Goal: Find specific page/section: Find specific page/section

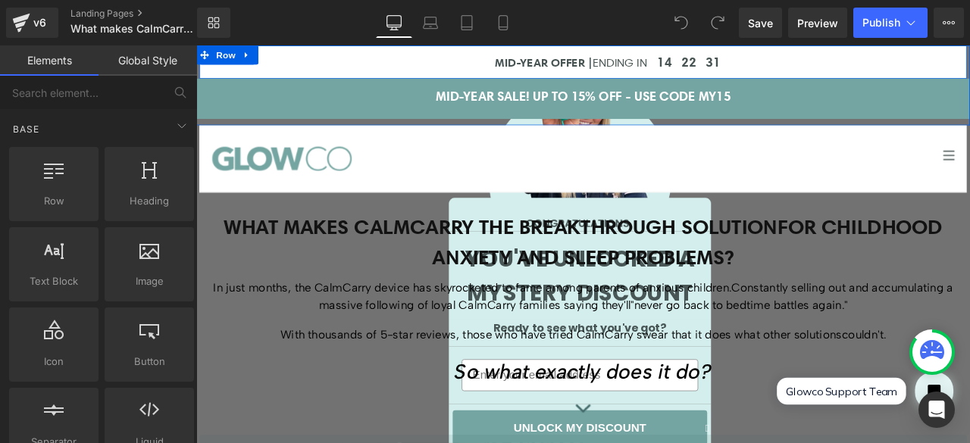
click at [294, 53] on div "MID-YEAR OFFER | ENDING IN Heading" at bounding box center [465, 65] width 530 height 24
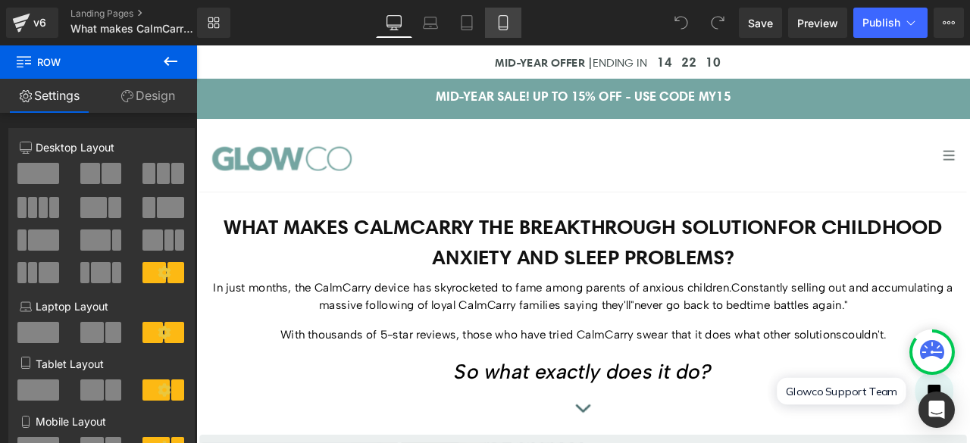
click at [504, 20] on icon at bounding box center [502, 22] width 15 height 15
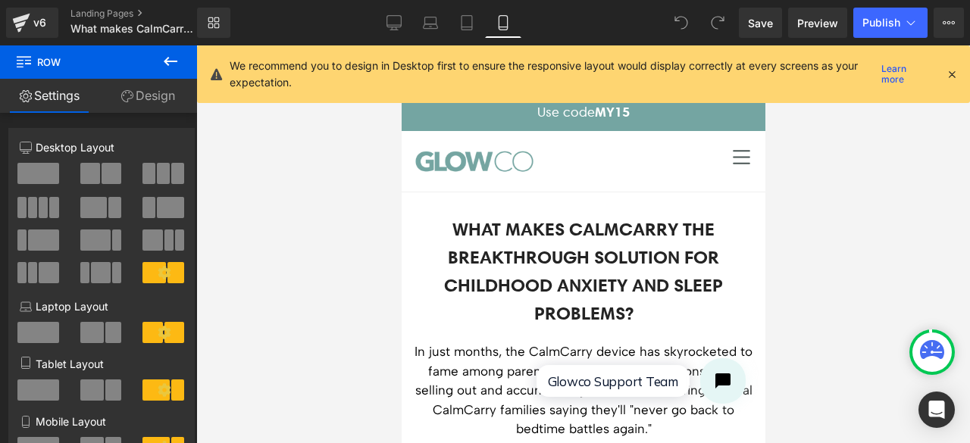
click at [956, 73] on icon at bounding box center [952, 74] width 14 height 14
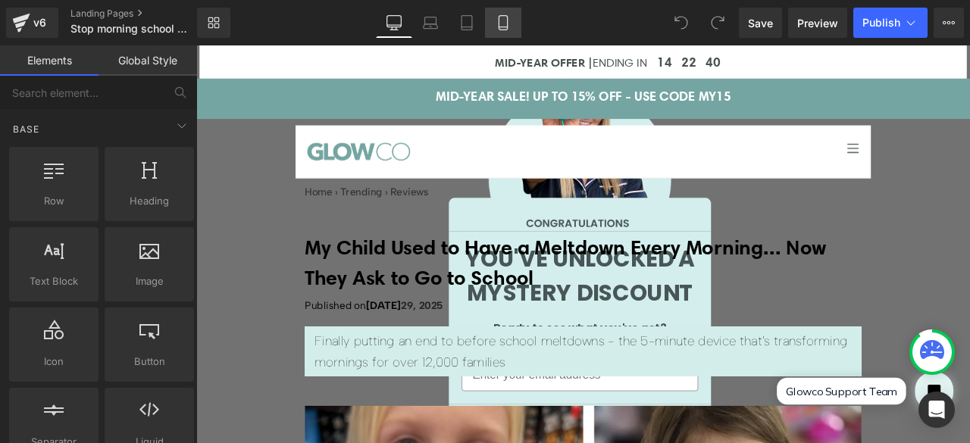
click at [508, 30] on icon at bounding box center [502, 22] width 15 height 15
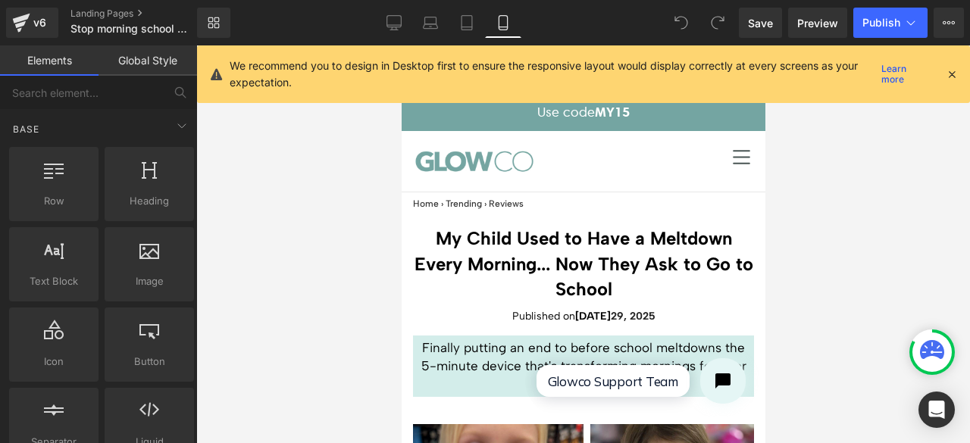
click at [948, 72] on icon at bounding box center [952, 74] width 14 height 14
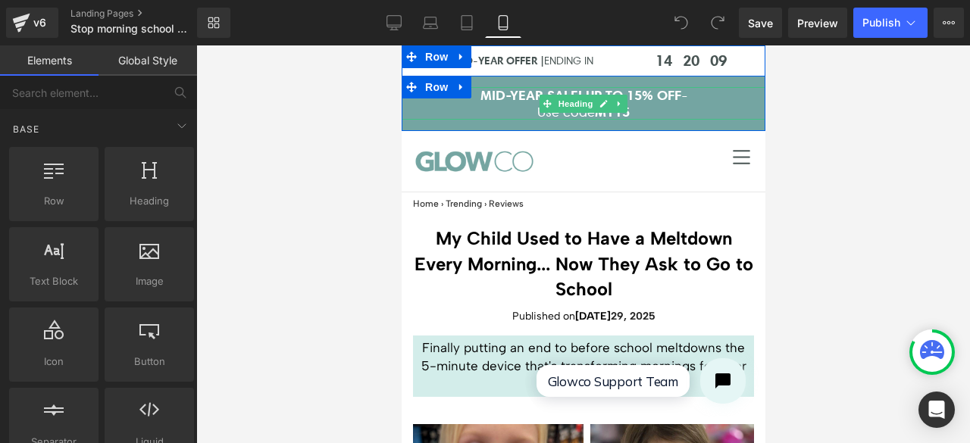
click at [642, 117] on div at bounding box center [583, 118] width 364 height 4
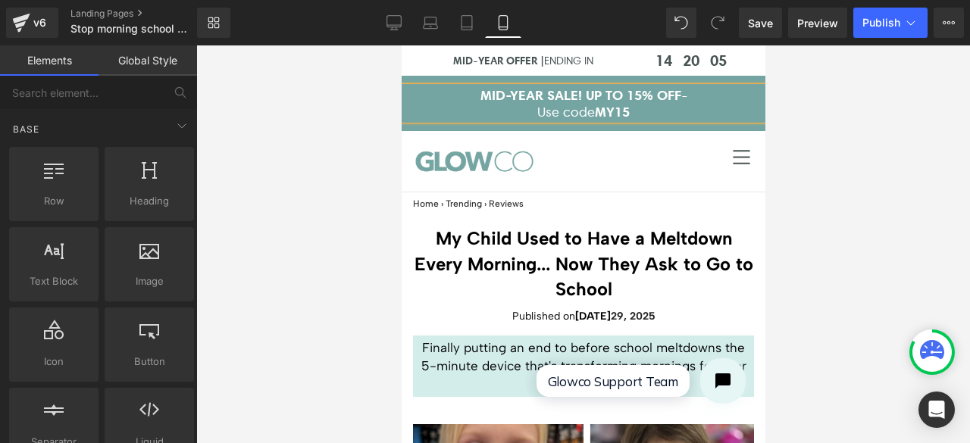
click at [820, 114] on div at bounding box center [582, 244] width 773 height 398
